Goal: Find contact information: Find contact information

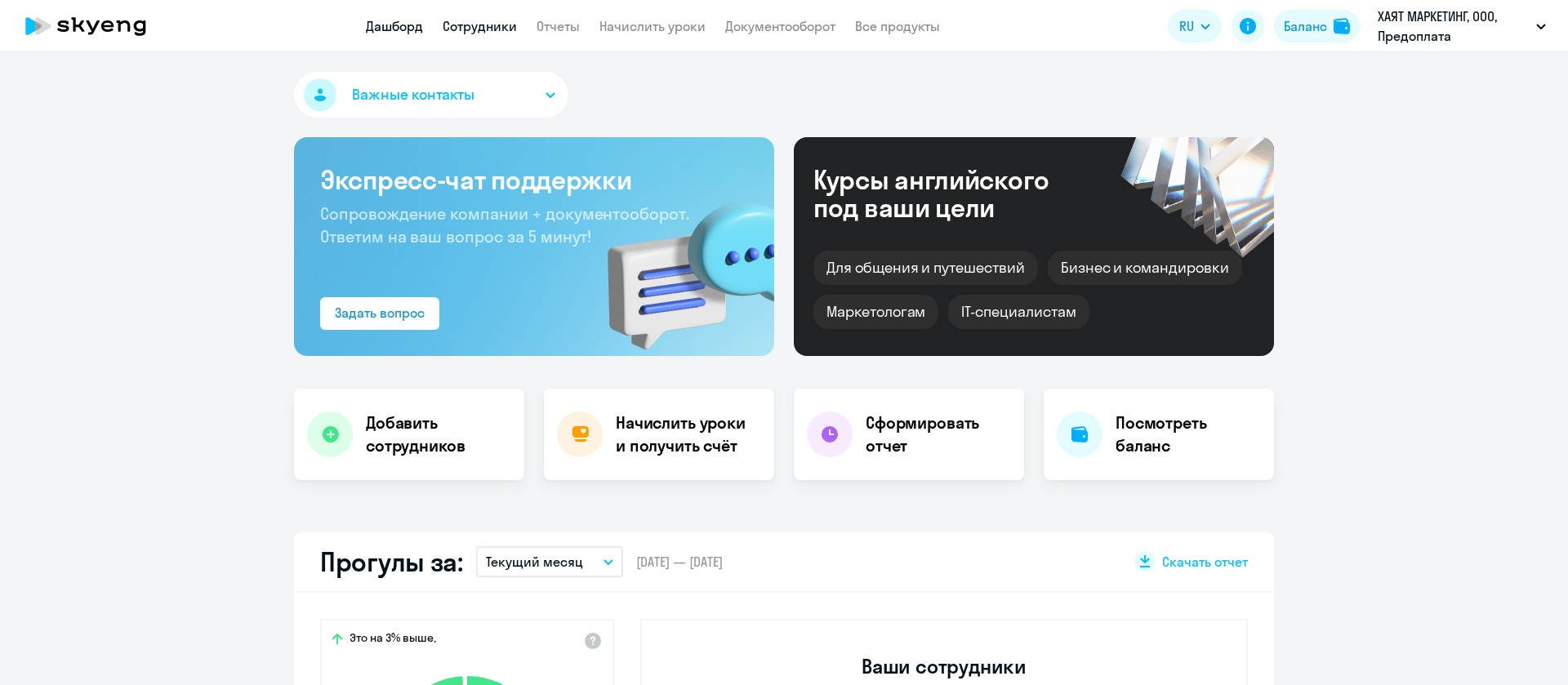
click at [499, 33] on link "Сотрудники" at bounding box center [479, 27] width 74 height 16
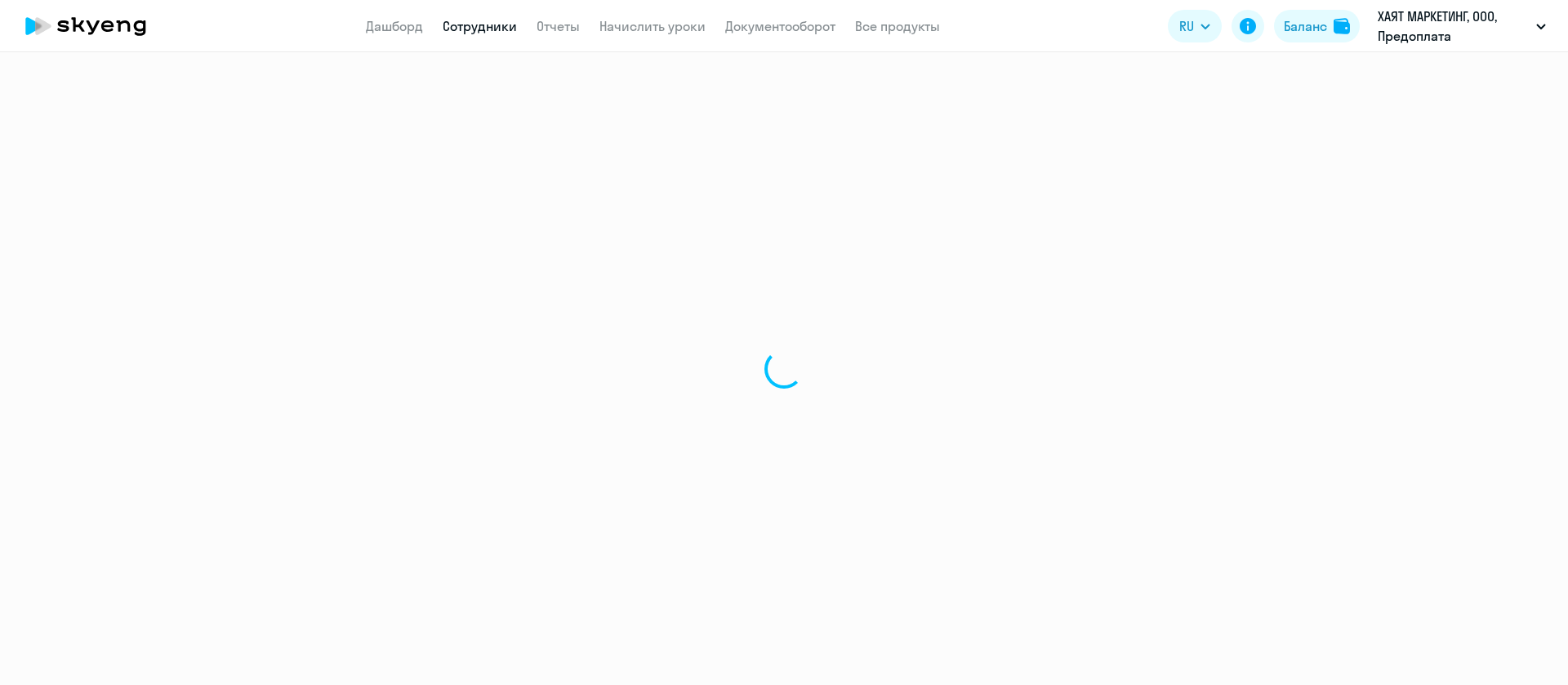
select select "30"
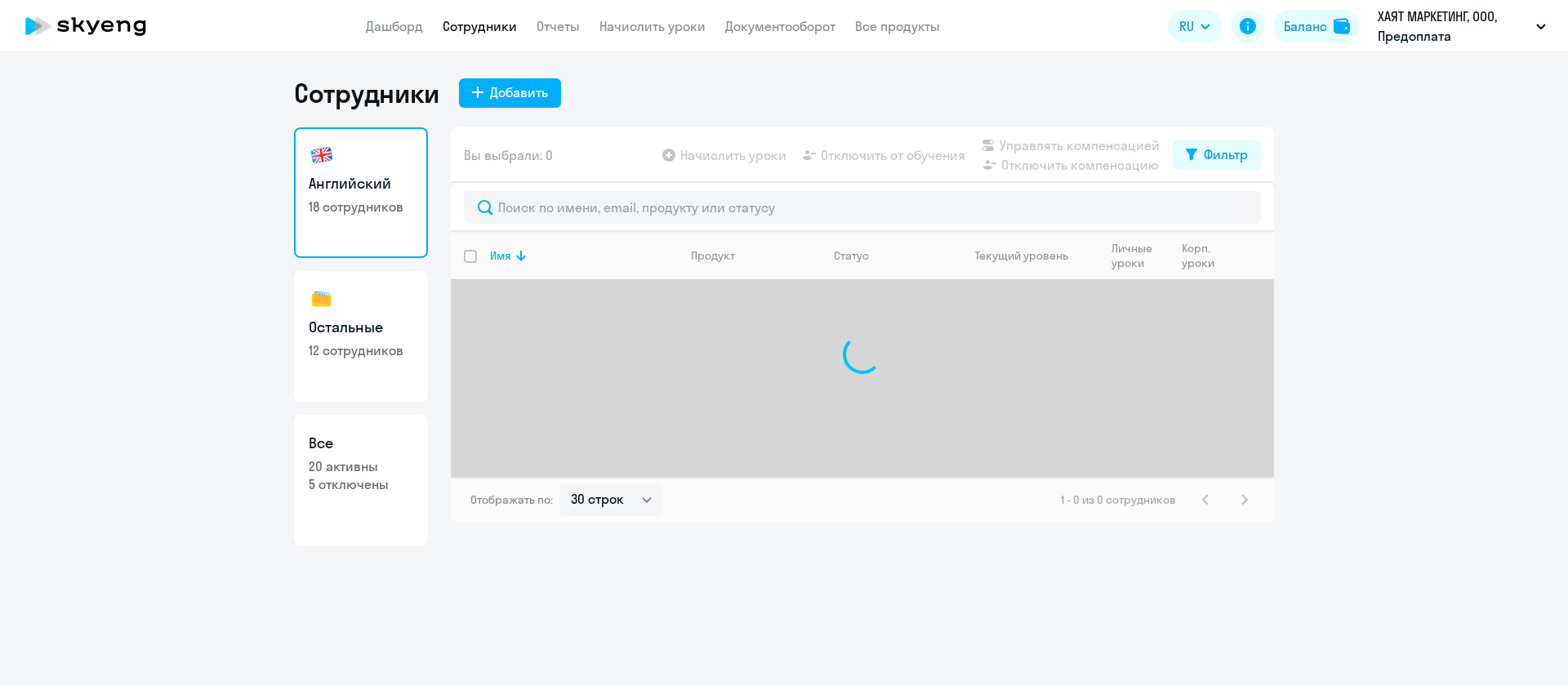
drag, startPoint x: 512, startPoint y: 145, endPoint x: 514, endPoint y: 175, distance: 30.1
click at [513, 154] on span "Вы выбрали: 0" at bounding box center [508, 155] width 89 height 19
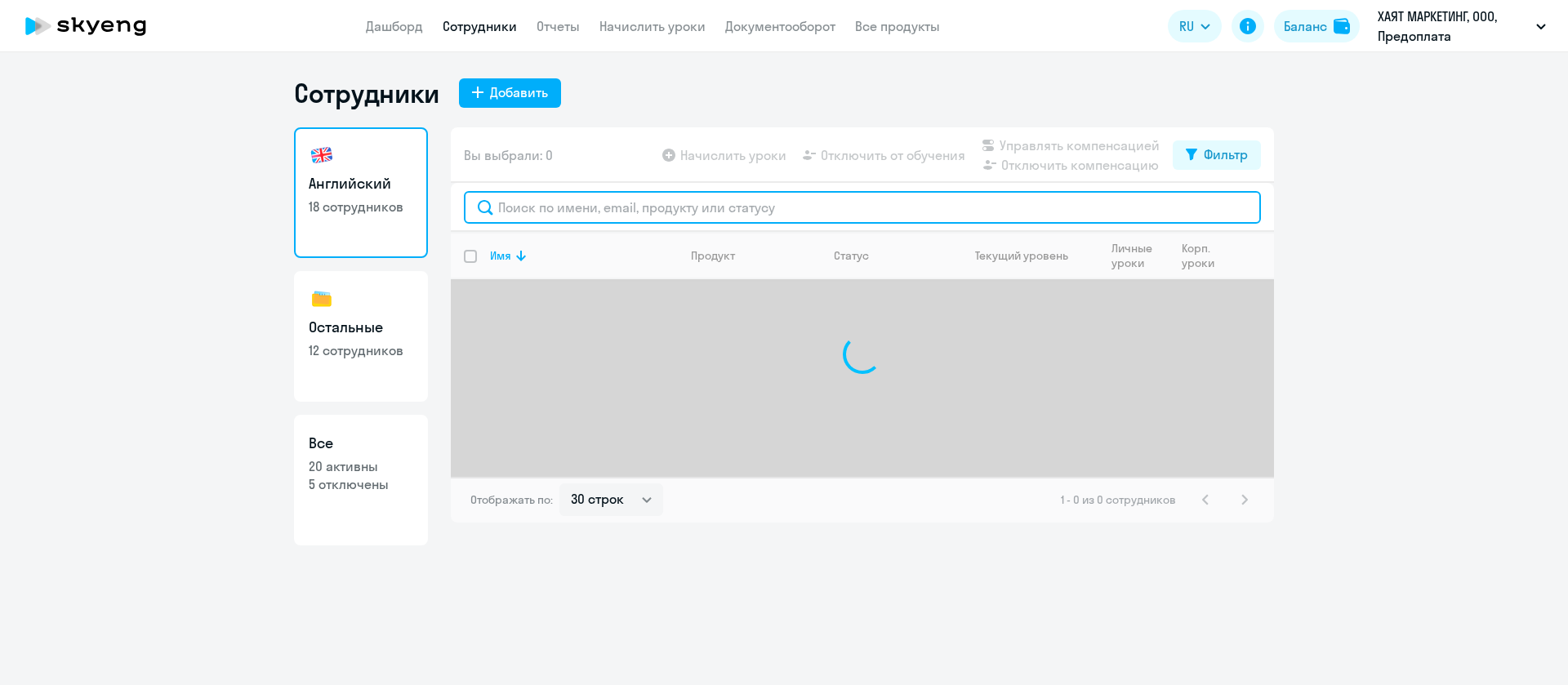
click at [521, 204] on input "text" at bounding box center [862, 208] width 797 height 33
paste input "Biisheva"
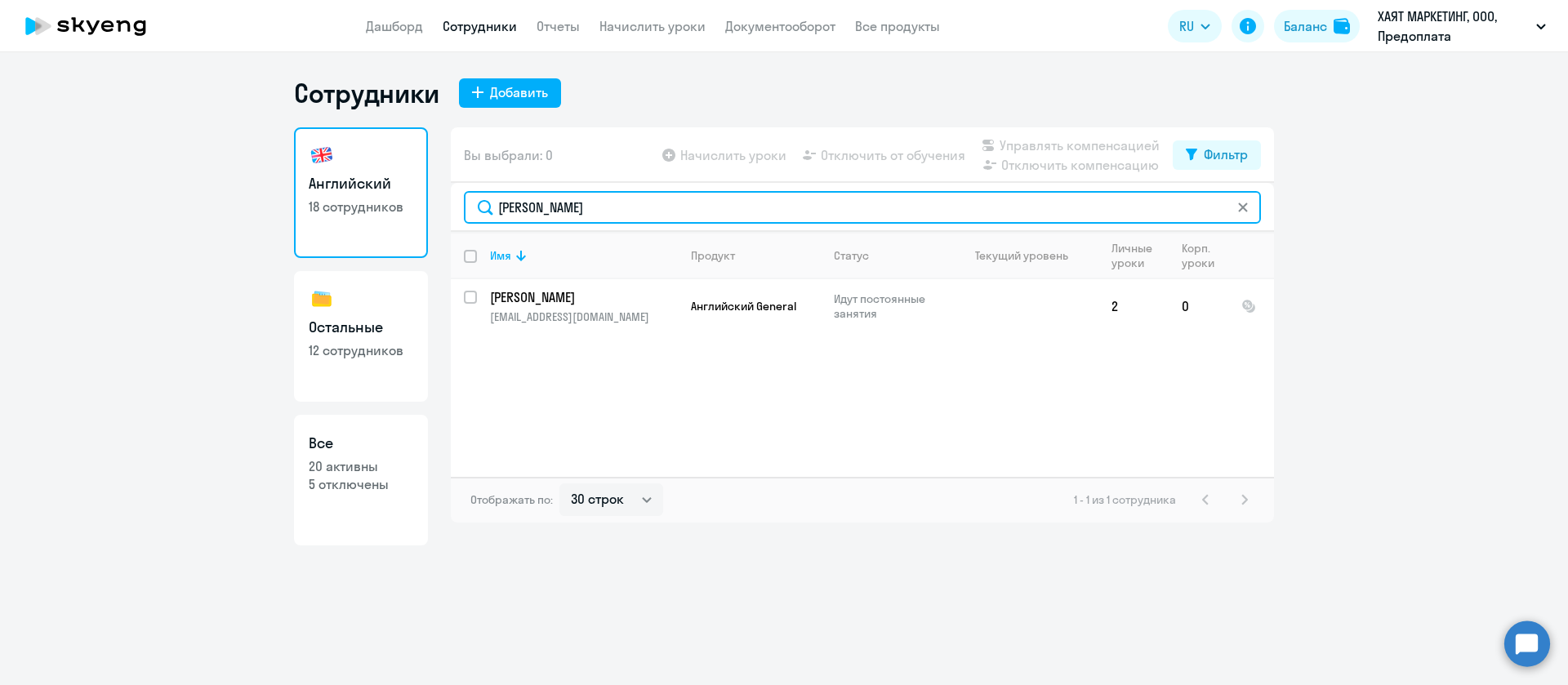
type input "Biisheva"
click at [564, 212] on input "Biisheva" at bounding box center [862, 208] width 797 height 33
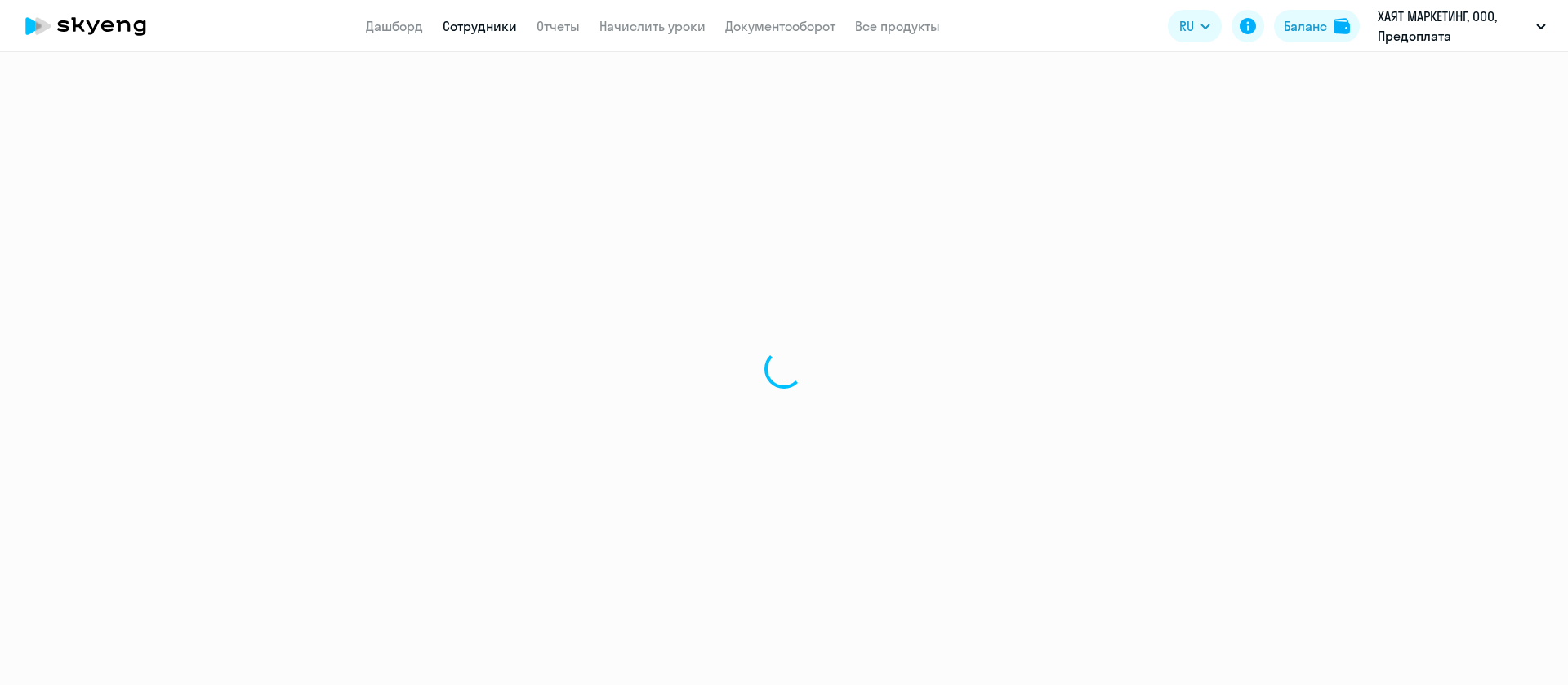
select select "30"
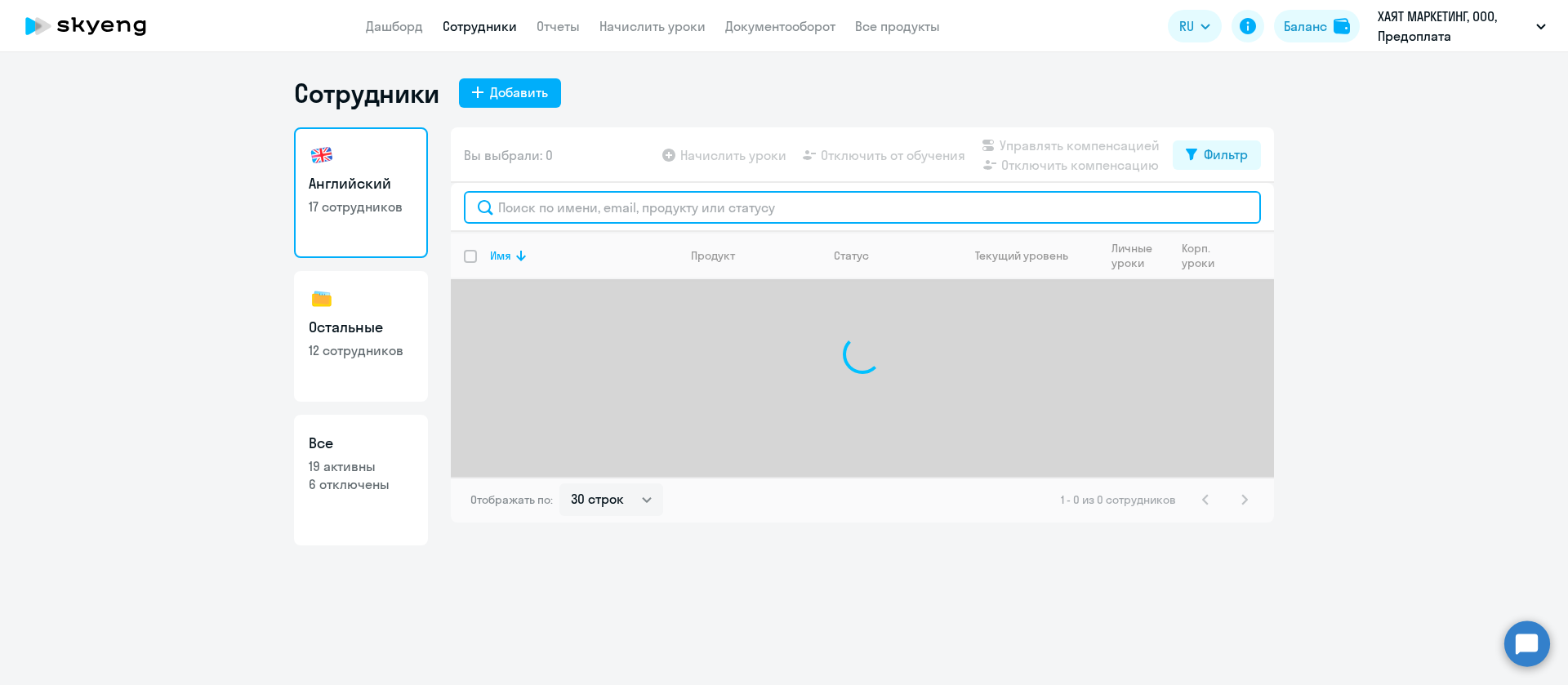
drag, startPoint x: 552, startPoint y: 213, endPoint x: 558, endPoint y: 206, distance: 9.2
click at [558, 207] on input "text" at bounding box center [862, 208] width 797 height 33
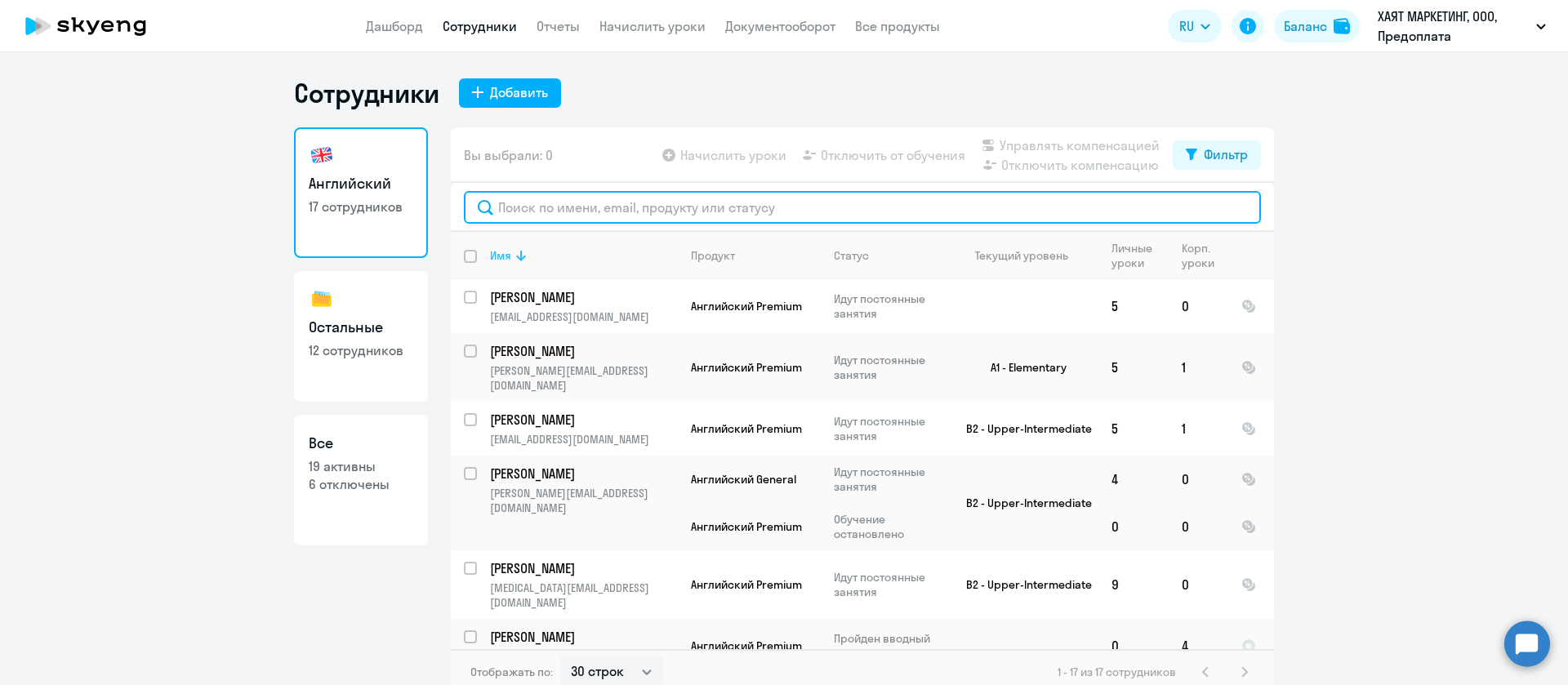
paste input "Biisheva"
type input "Biisheva"
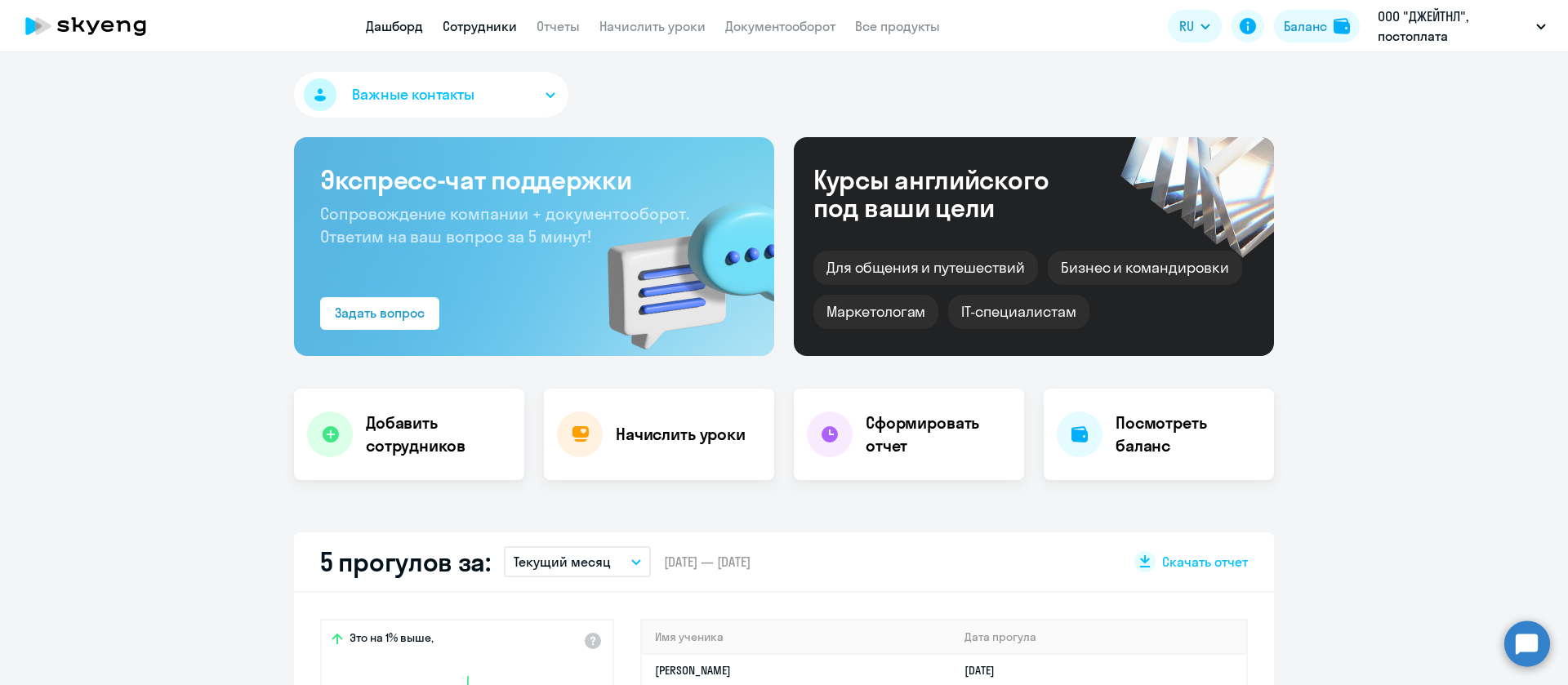
click at [488, 21] on link "Сотрудники" at bounding box center [479, 27] width 74 height 16
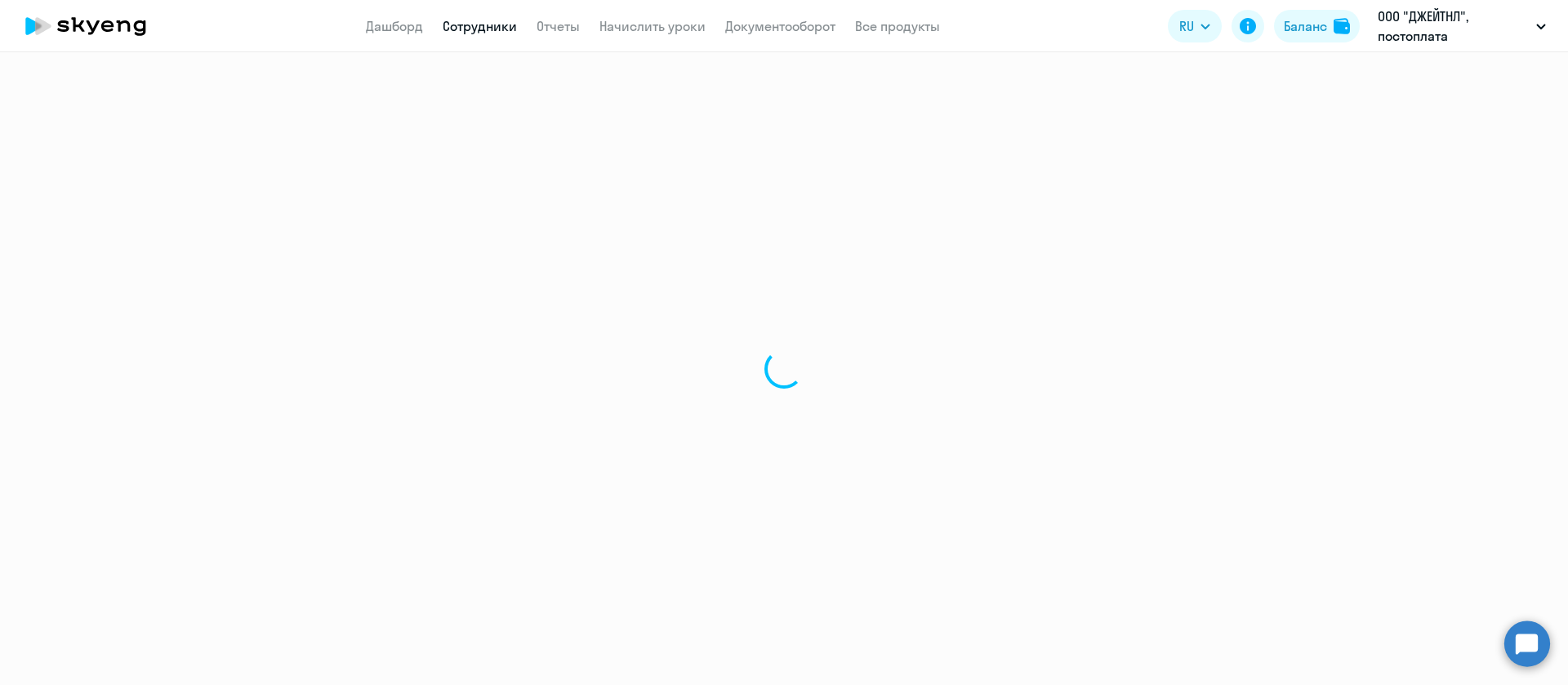
select select "30"
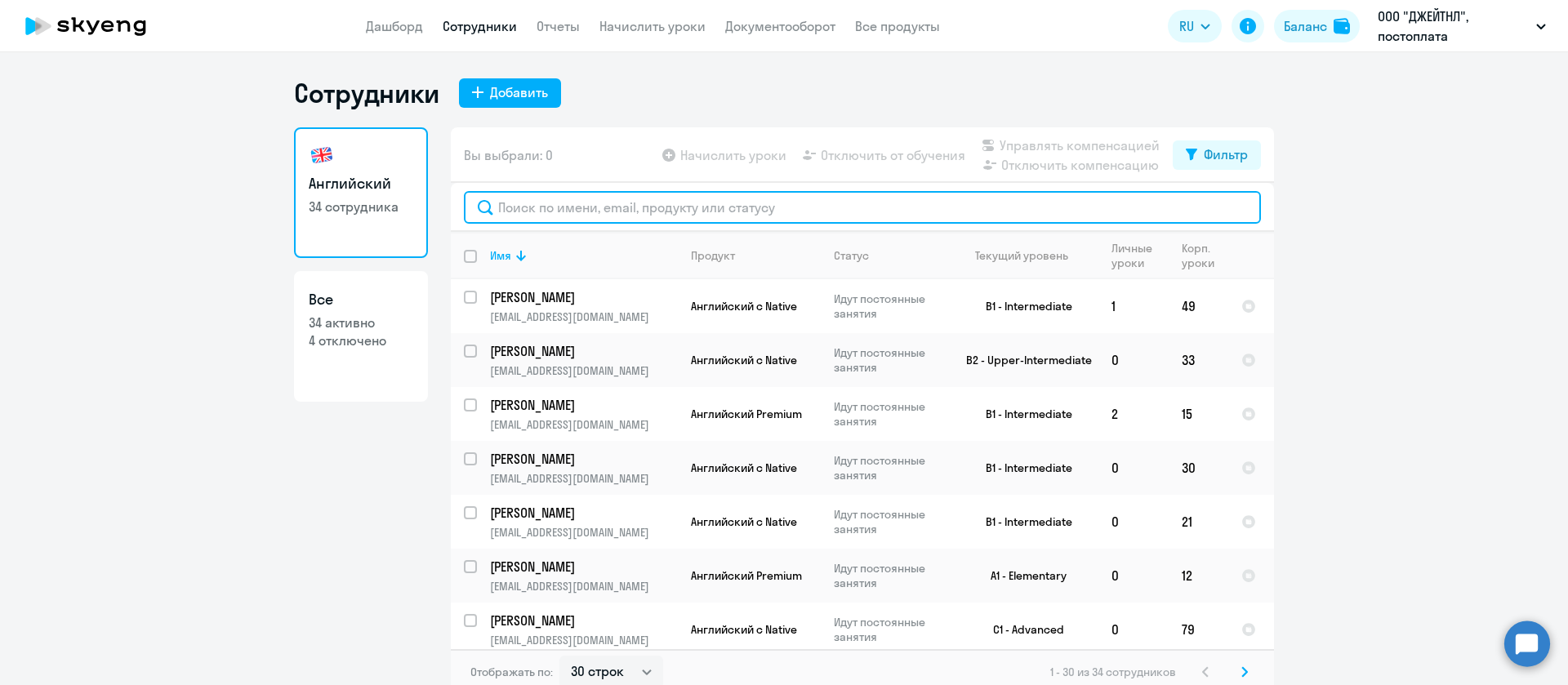
click at [537, 208] on input "text" at bounding box center [862, 208] width 797 height 33
click at [722, 210] on input "text" at bounding box center [862, 208] width 797 height 33
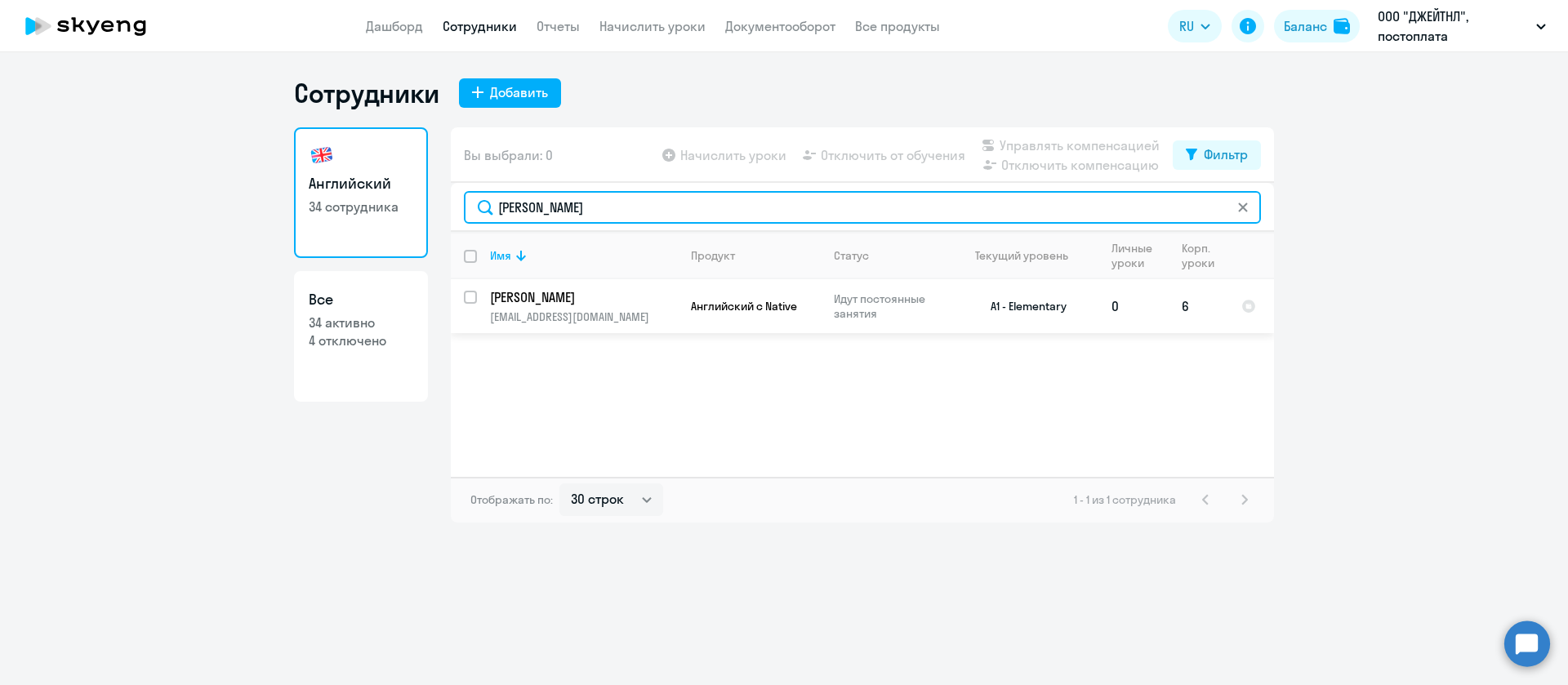
type input "[PERSON_NAME]"
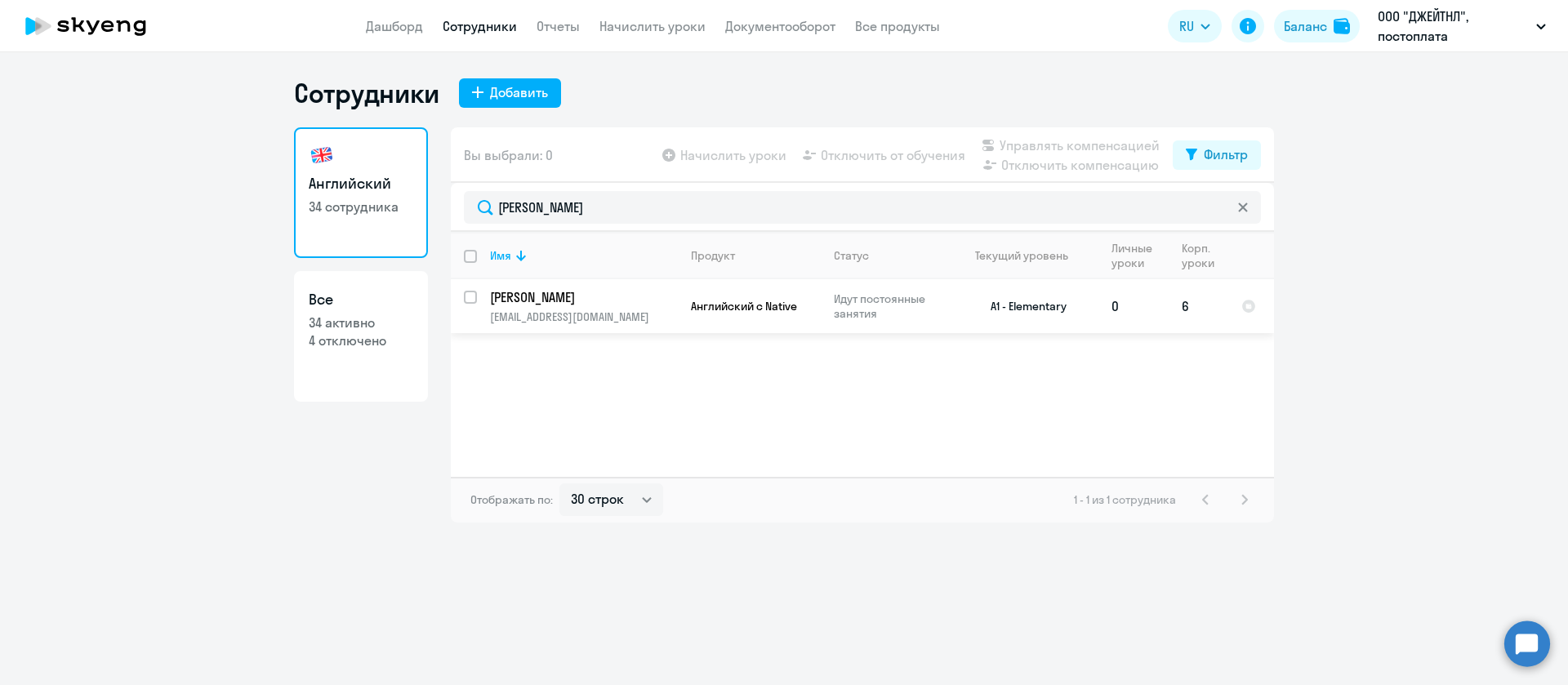
click at [634, 301] on p "[PERSON_NAME]" at bounding box center [582, 298] width 184 height 18
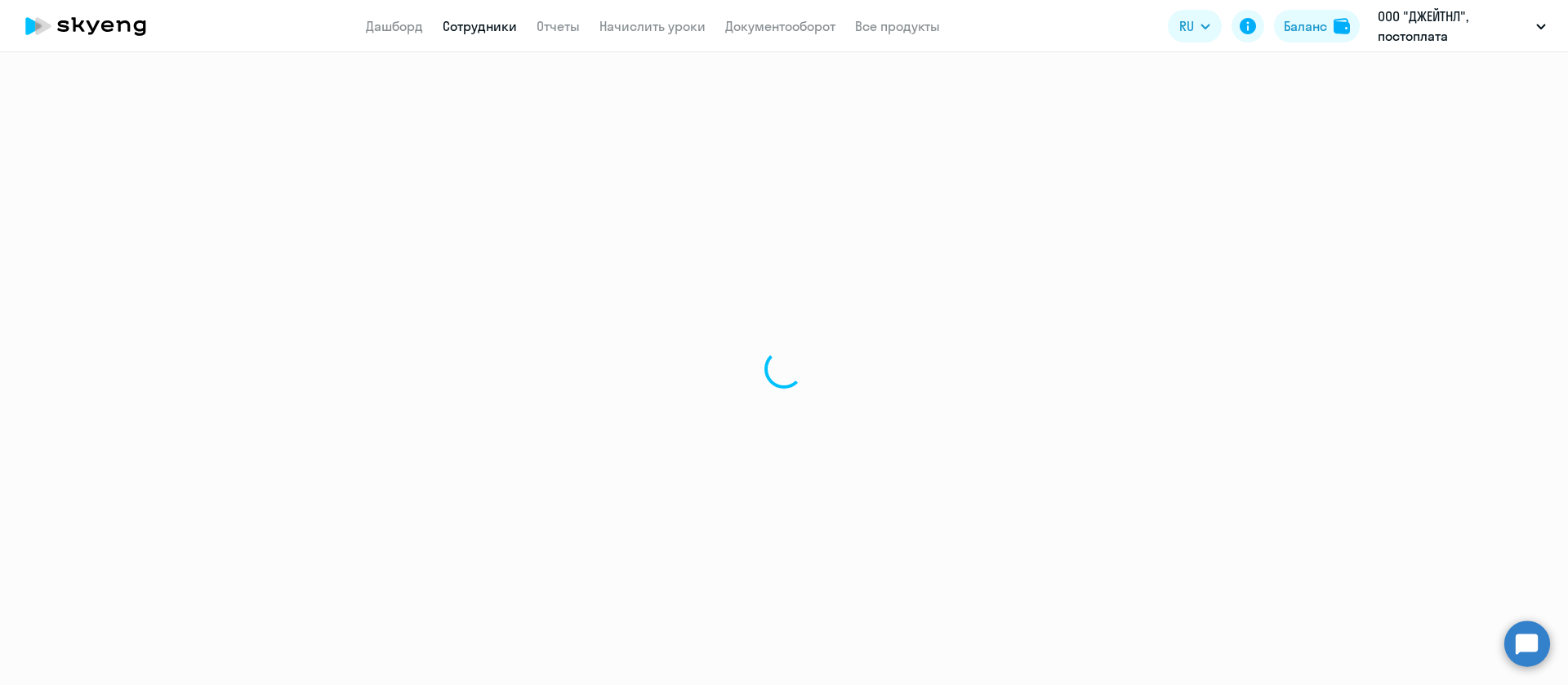
select select "english"
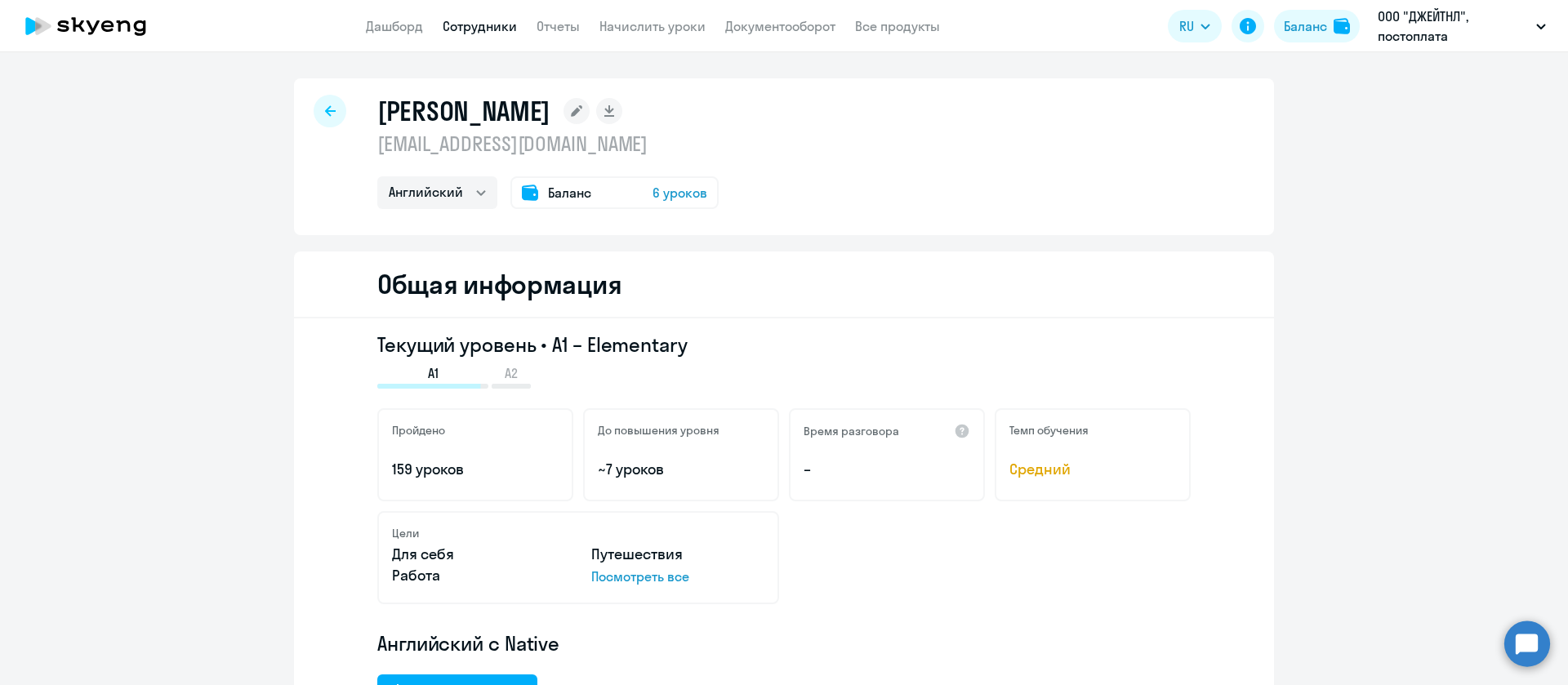
click at [477, 30] on link "Сотрудники" at bounding box center [479, 27] width 74 height 16
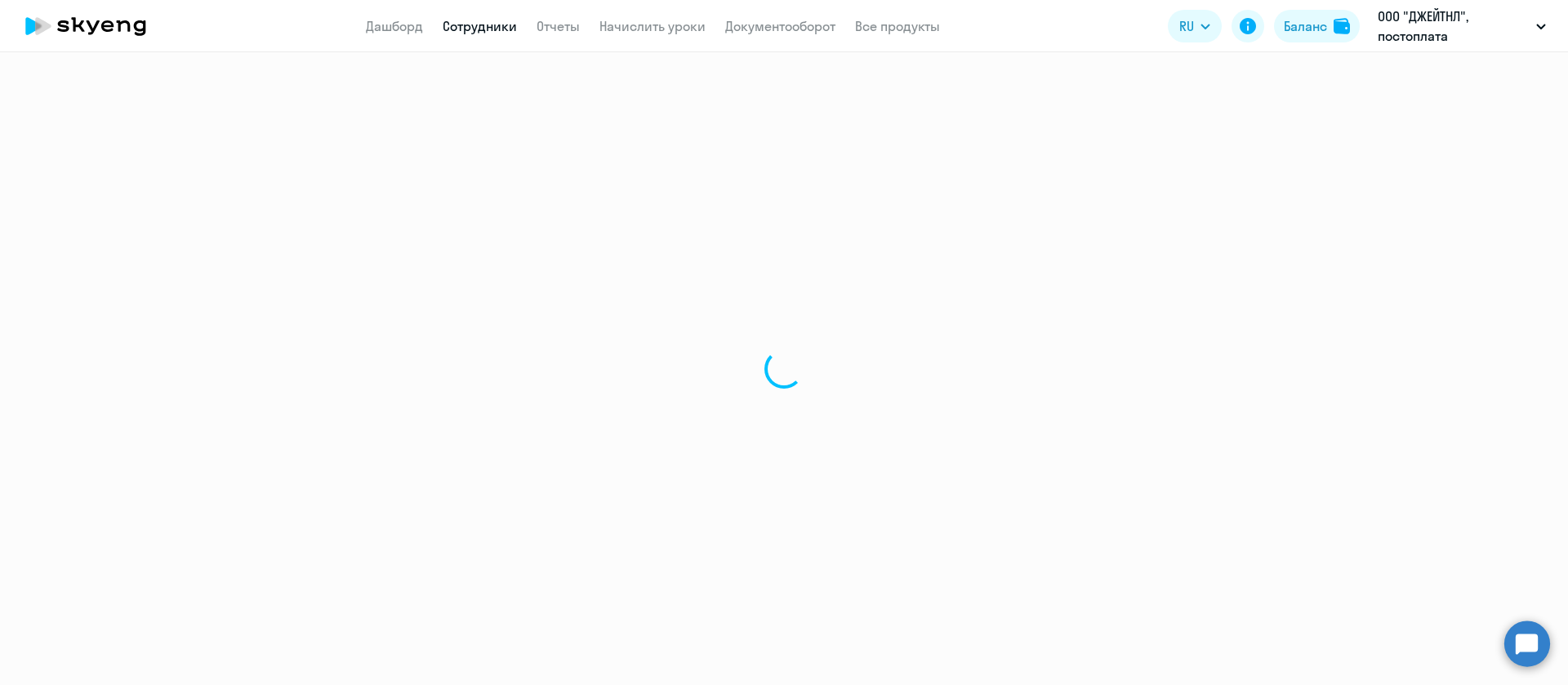
select select "30"
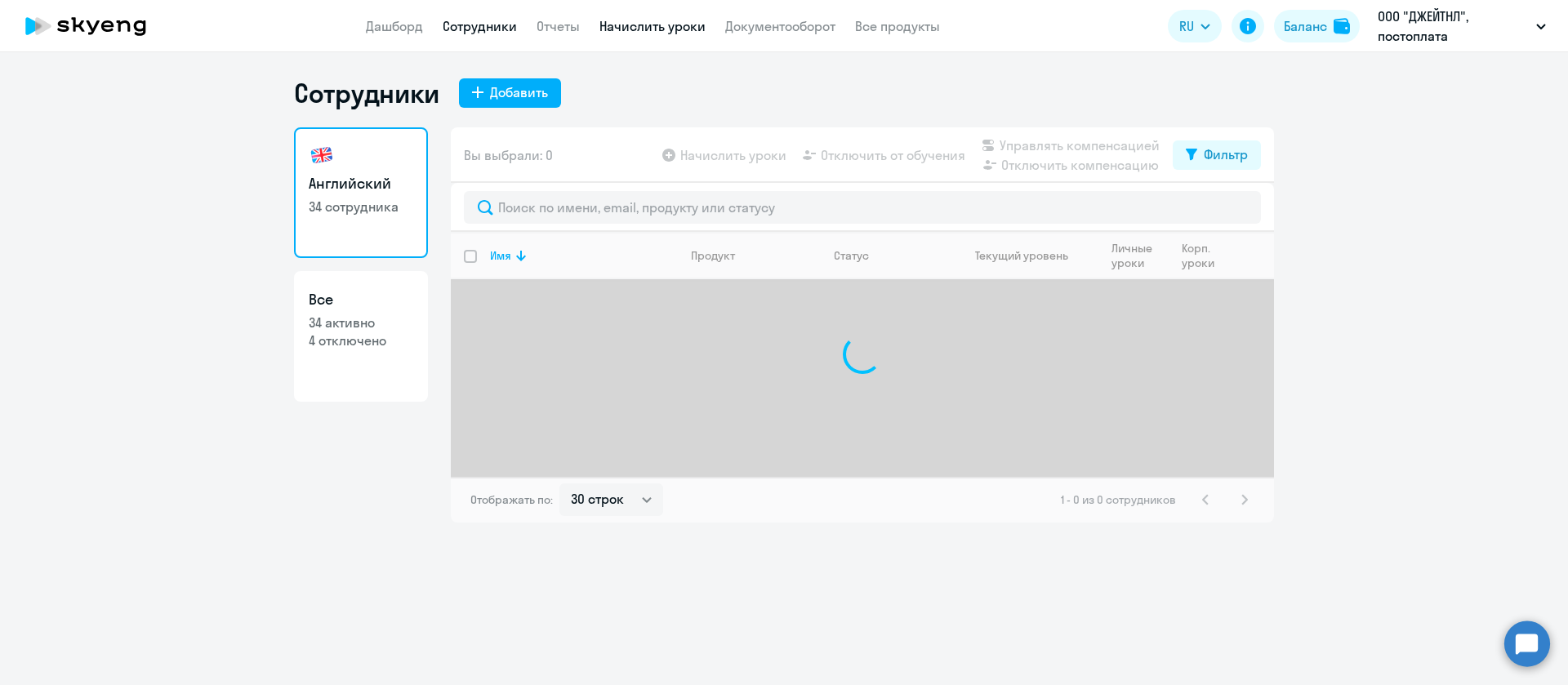
click at [679, 25] on link "Начислить уроки" at bounding box center [652, 27] width 106 height 16
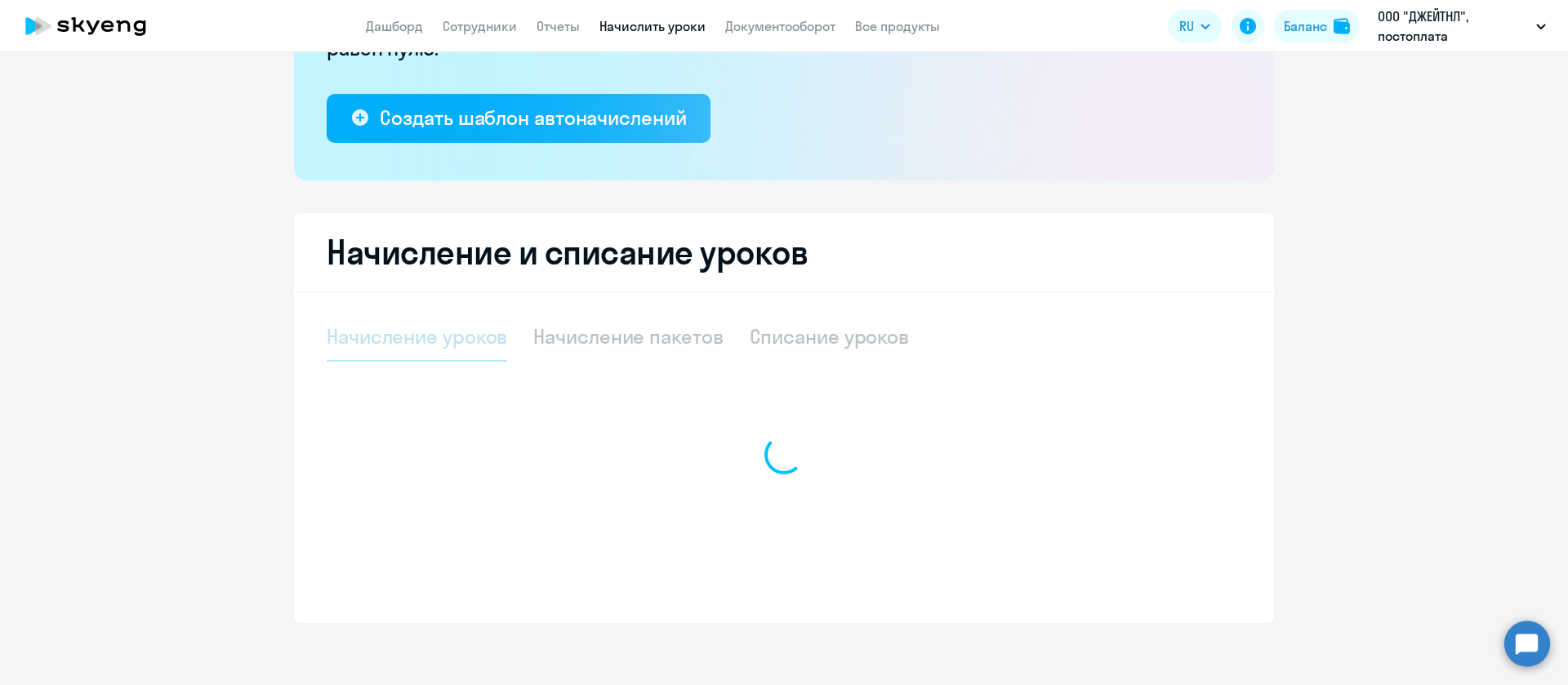
select select "10"
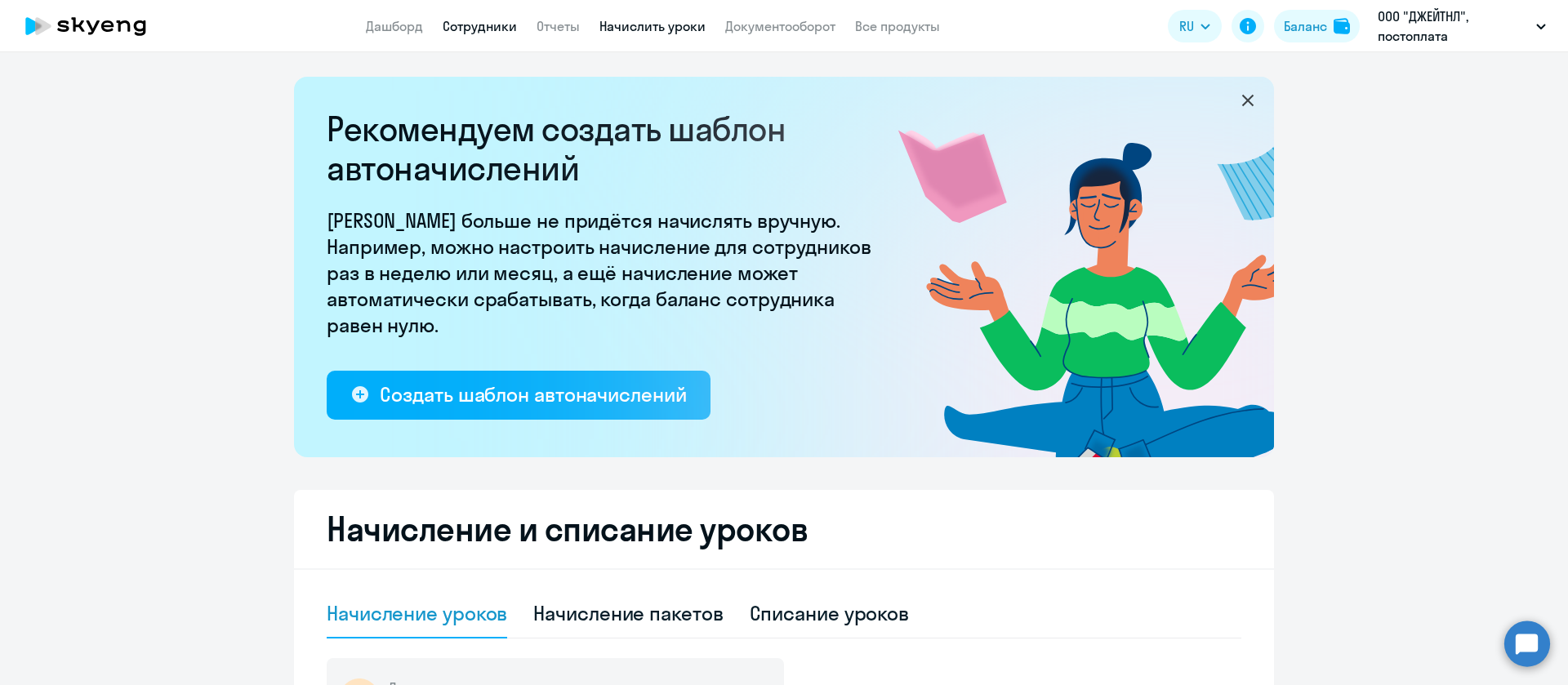
click at [501, 26] on link "Сотрудники" at bounding box center [479, 27] width 74 height 16
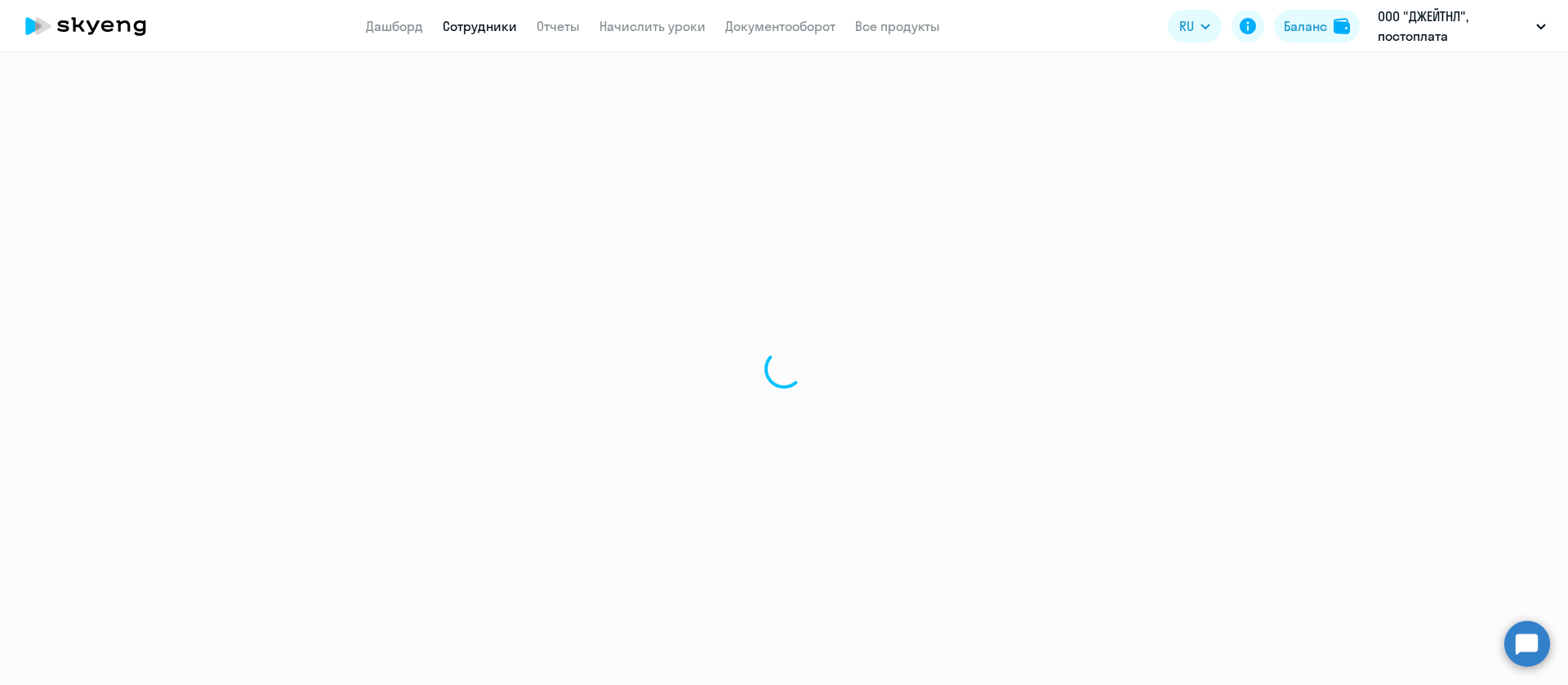
select select "30"
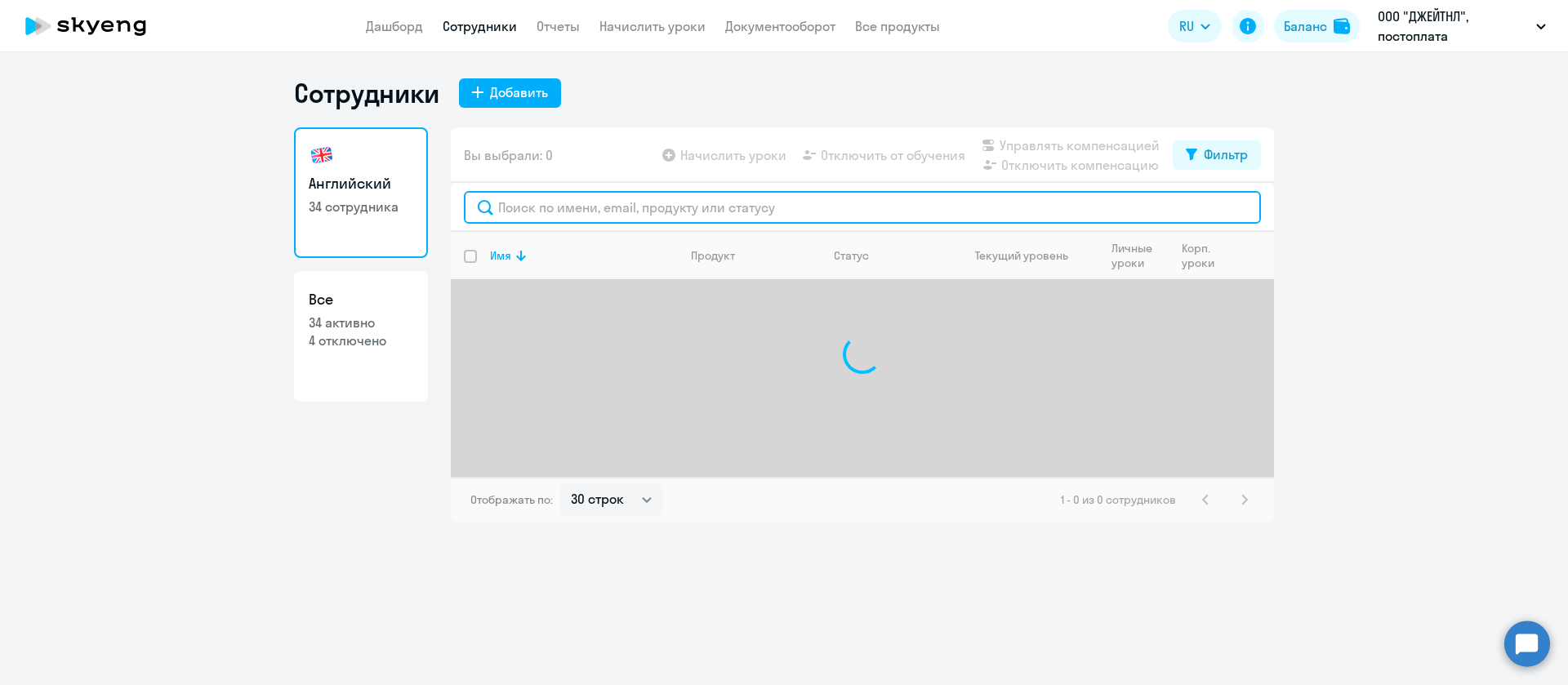
click at [612, 200] on input "text" at bounding box center [862, 208] width 797 height 33
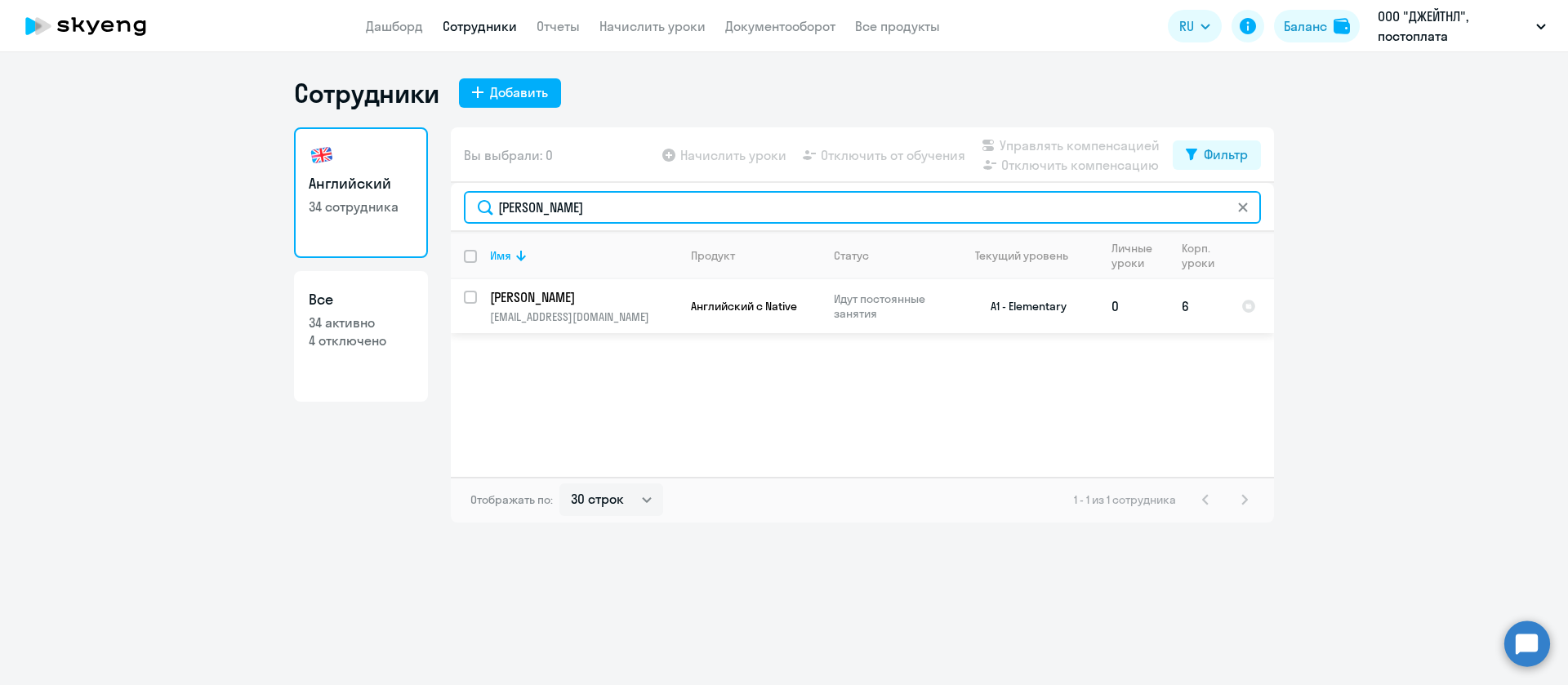
type input "[PERSON_NAME]"
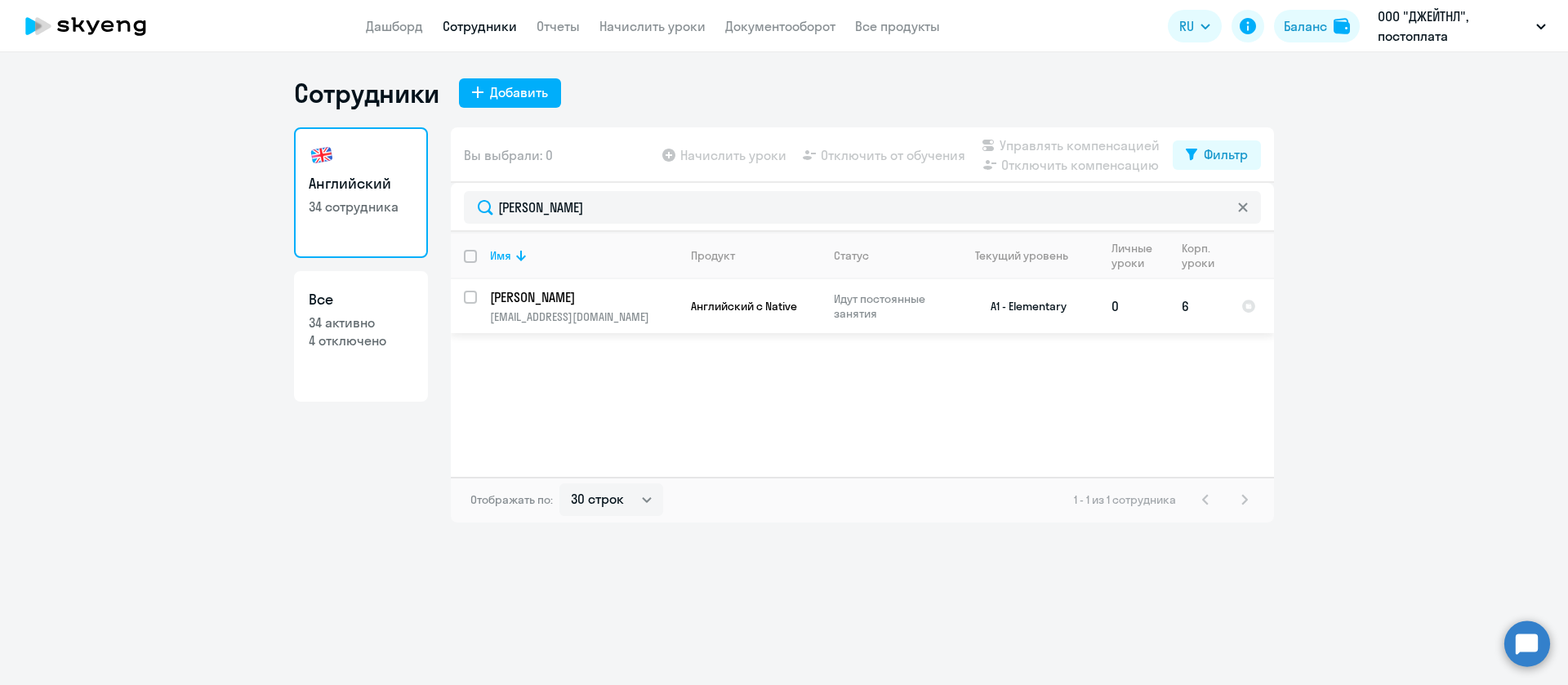
click at [547, 307] on td "[PERSON_NAME] [EMAIL_ADDRESS][DOMAIN_NAME]" at bounding box center [576, 306] width 201 height 54
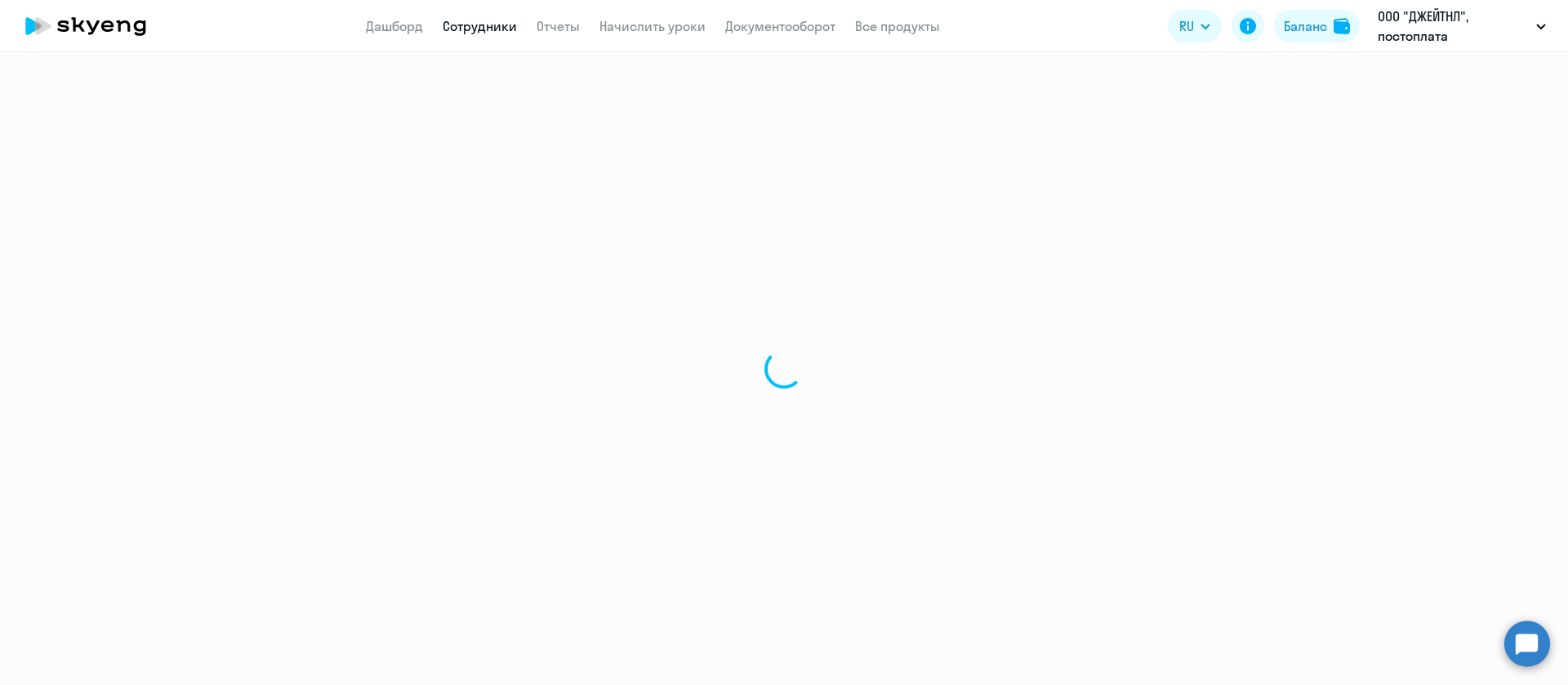
select select "english"
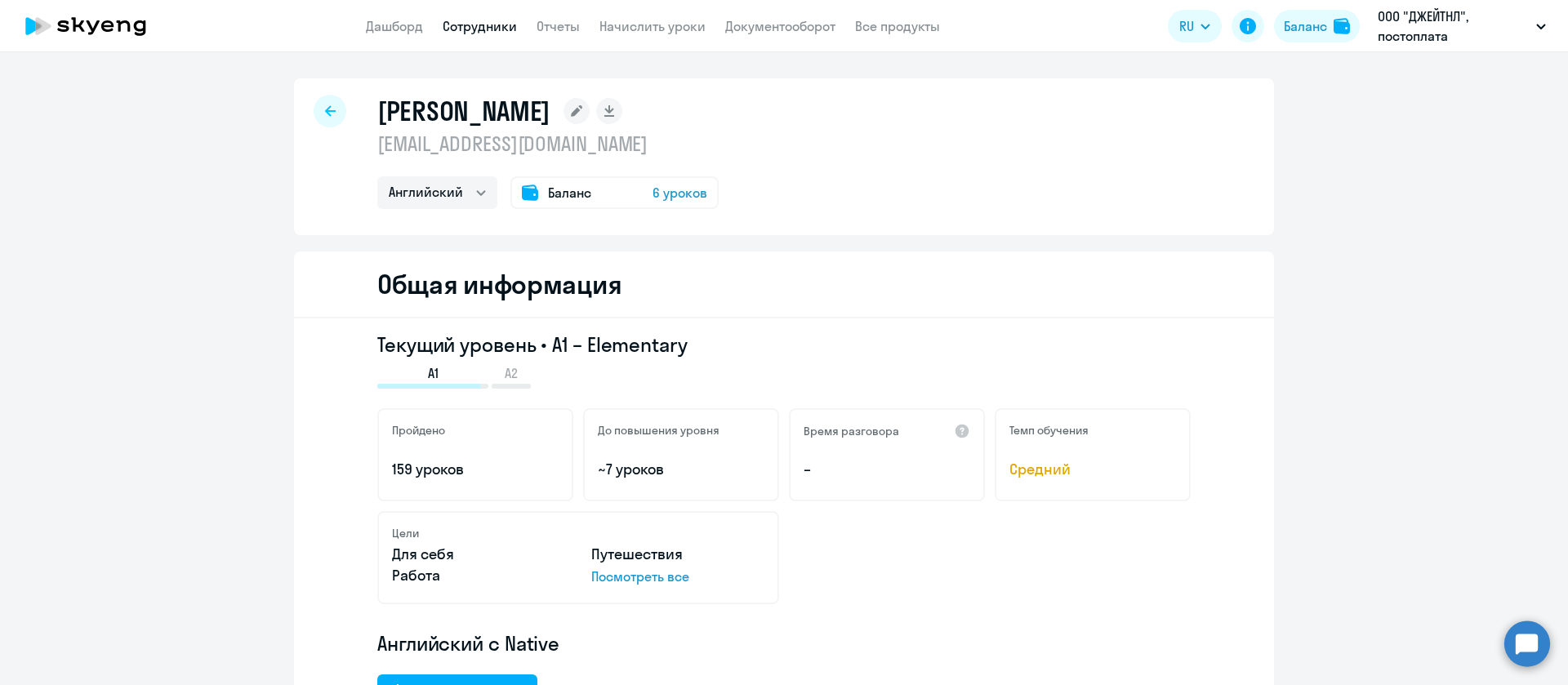
click at [486, 151] on p "[EMAIL_ADDRESS][DOMAIN_NAME]" at bounding box center [548, 144] width 342 height 27
click at [486, 150] on p "[EMAIL_ADDRESS][DOMAIN_NAME]" at bounding box center [548, 144] width 342 height 27
copy p "[EMAIL_ADDRESS][DOMAIN_NAME]"
click at [458, 26] on link "Сотрудники" at bounding box center [479, 27] width 74 height 16
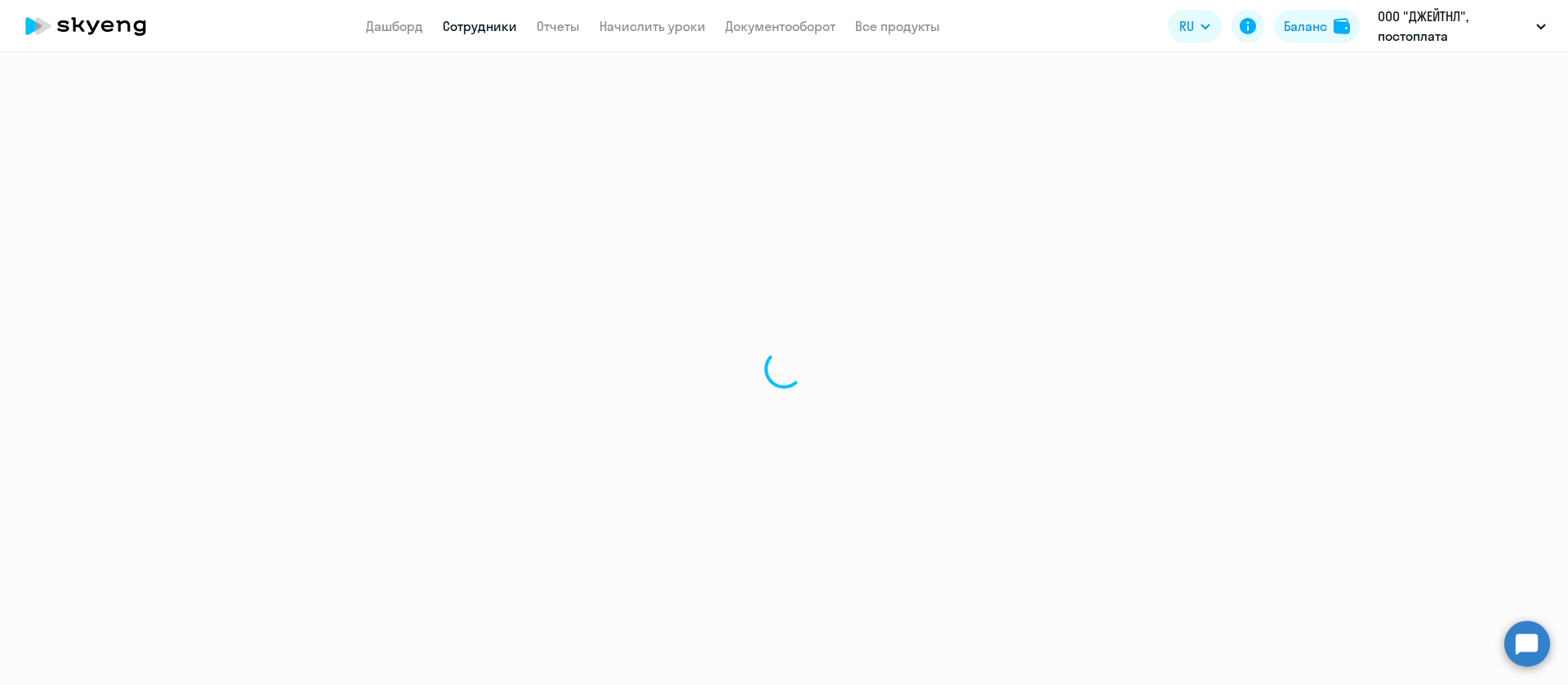
select select "30"
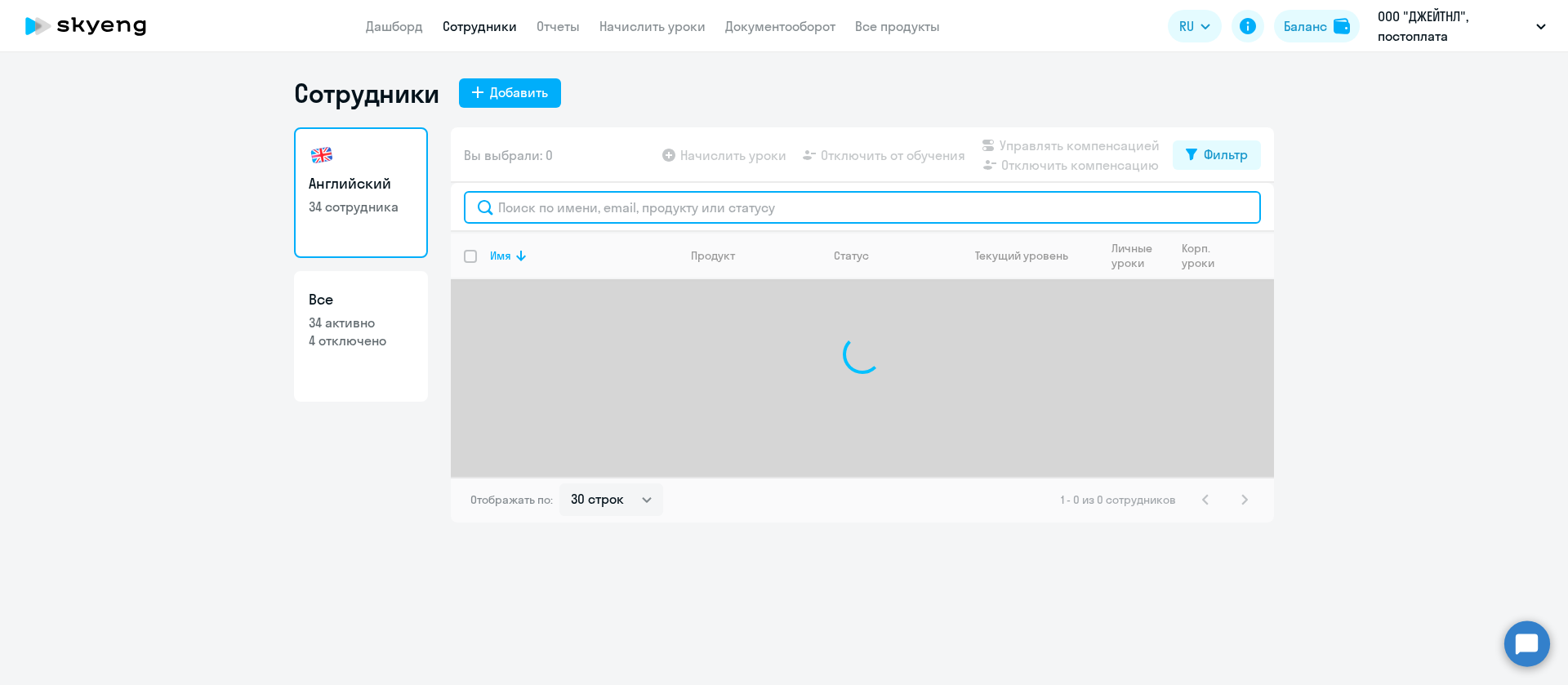
drag, startPoint x: 620, startPoint y: 205, endPoint x: 617, endPoint y: 196, distance: 9.5
click at [617, 199] on input "text" at bounding box center [862, 208] width 797 height 33
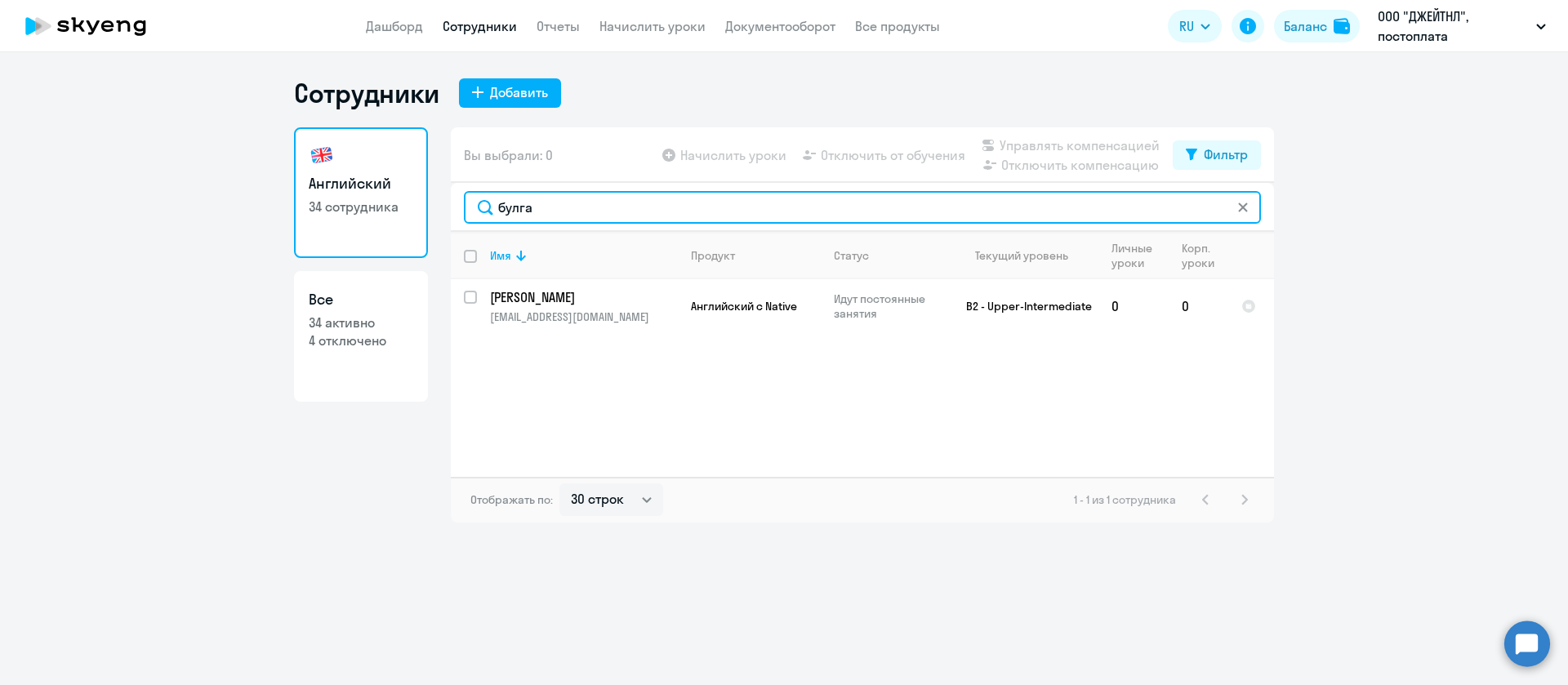
click at [553, 212] on input "булга" at bounding box center [862, 208] width 797 height 33
click at [616, 215] on input "ковале" at bounding box center [862, 208] width 797 height 33
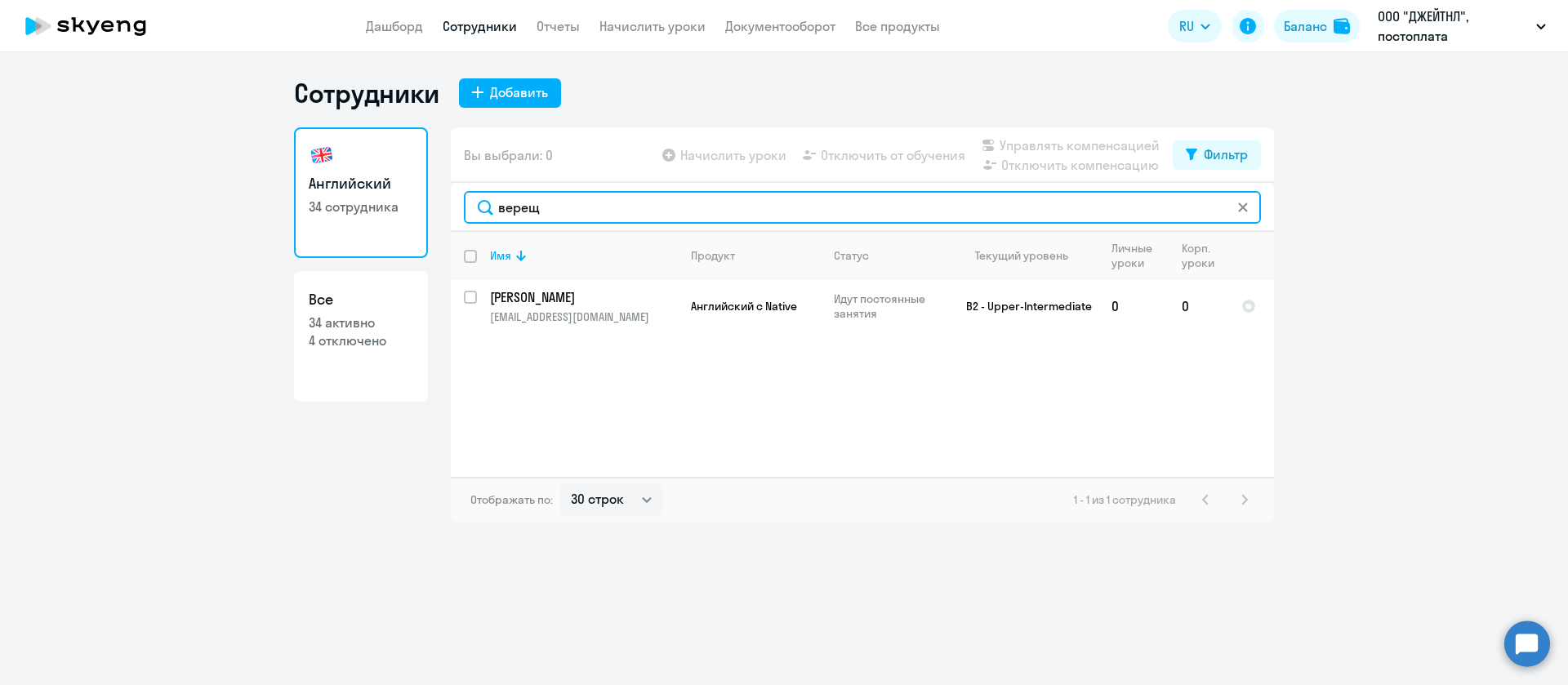
click at [663, 211] on input "верещ" at bounding box center [862, 208] width 797 height 33
click at [609, 197] on input "восто" at bounding box center [862, 208] width 797 height 33
type input "ковале"
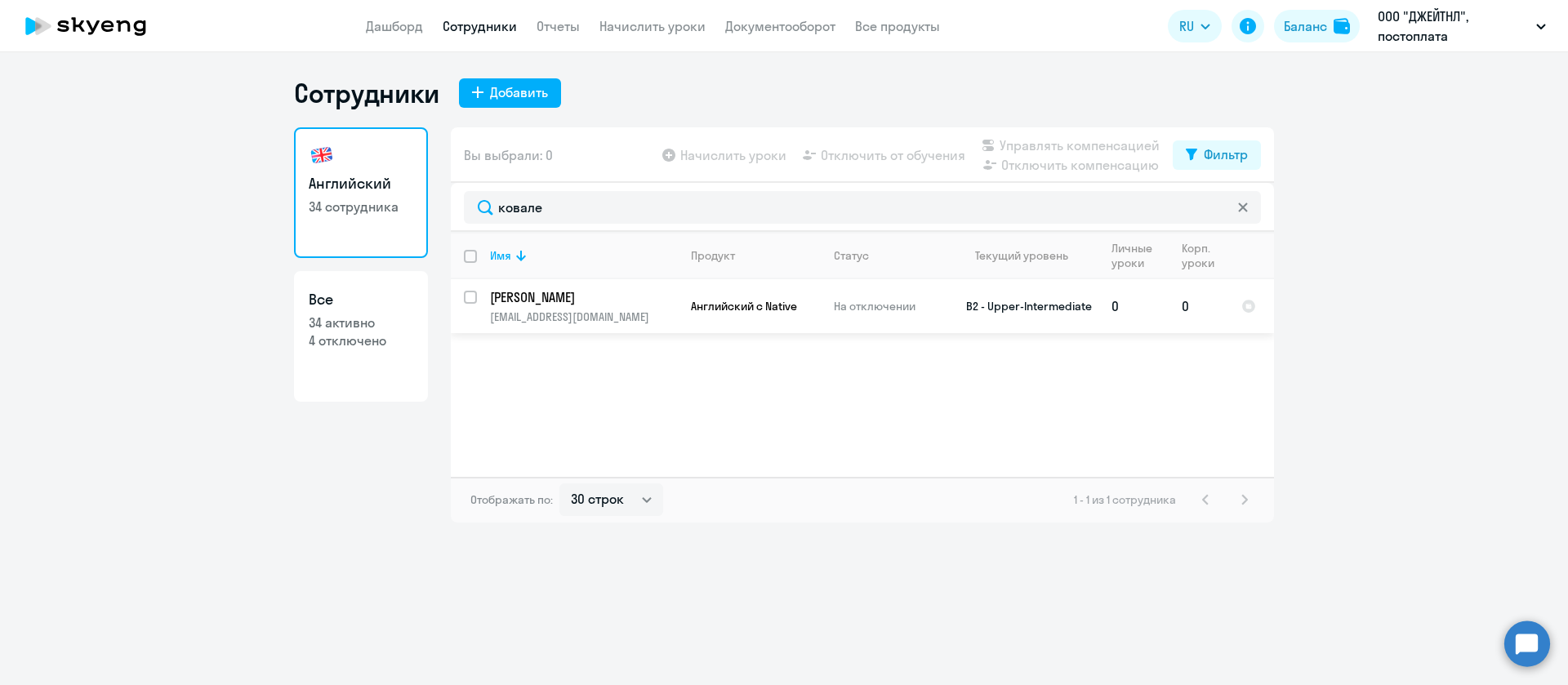
click at [580, 286] on td "[PERSON_NAME] [EMAIL_ADDRESS][DOMAIN_NAME]" at bounding box center [576, 306] width 201 height 54
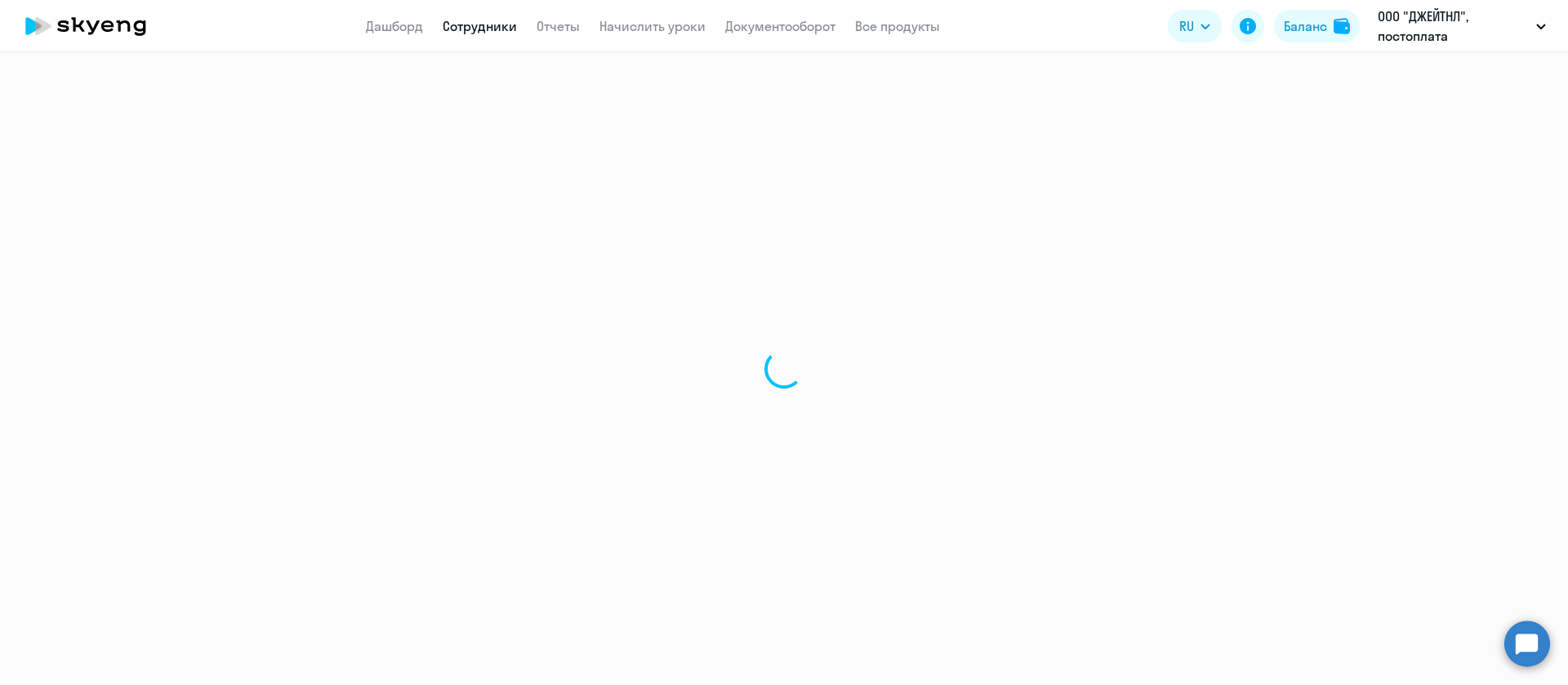
select select "english"
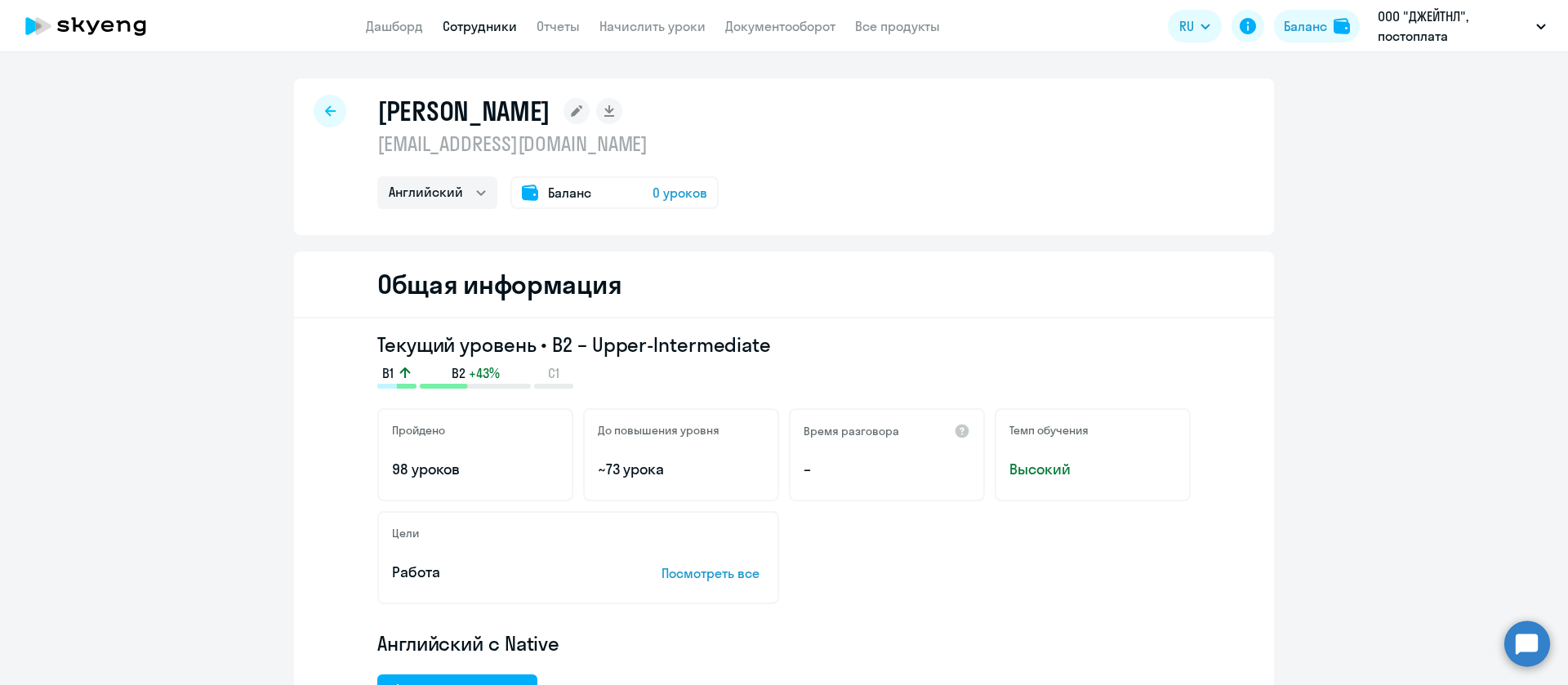
click at [499, 139] on p "[EMAIL_ADDRESS][DOMAIN_NAME]" at bounding box center [548, 144] width 342 height 27
copy p "[EMAIL_ADDRESS][DOMAIN_NAME]"
